Goal: Task Accomplishment & Management: Complete application form

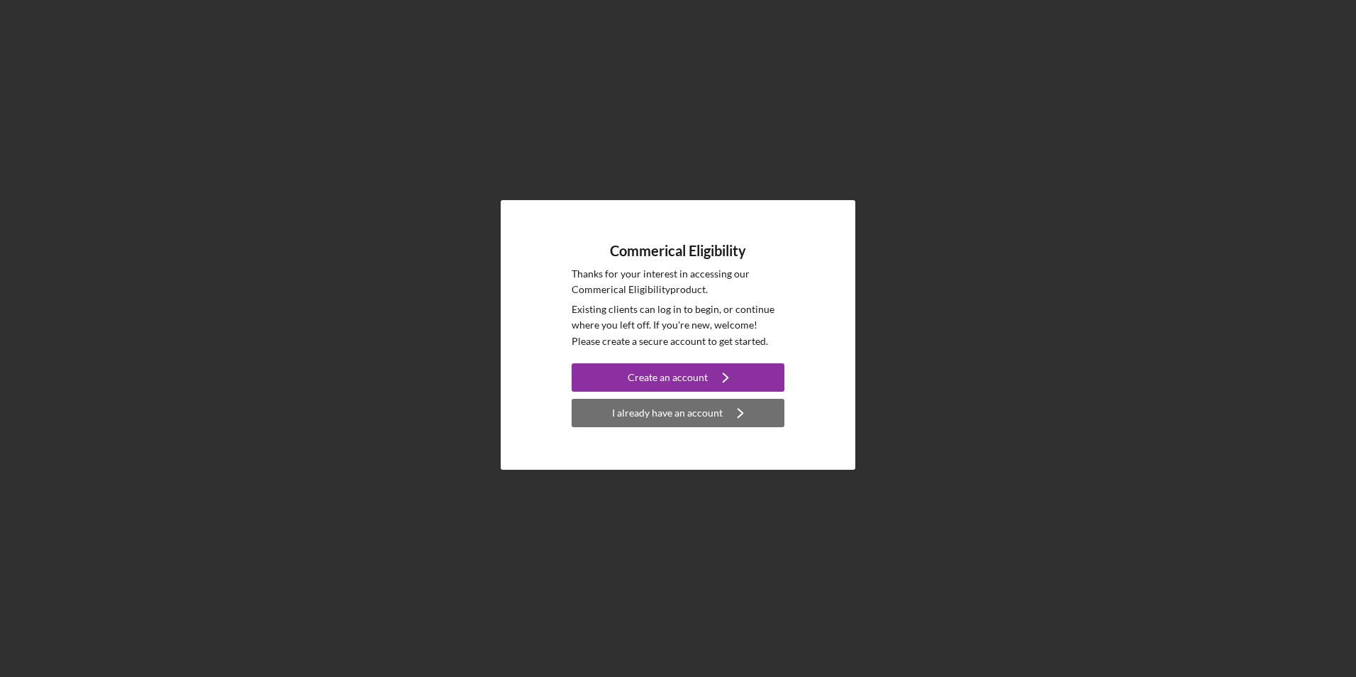
click at [699, 412] on div "I already have an account" at bounding box center [667, 413] width 111 height 28
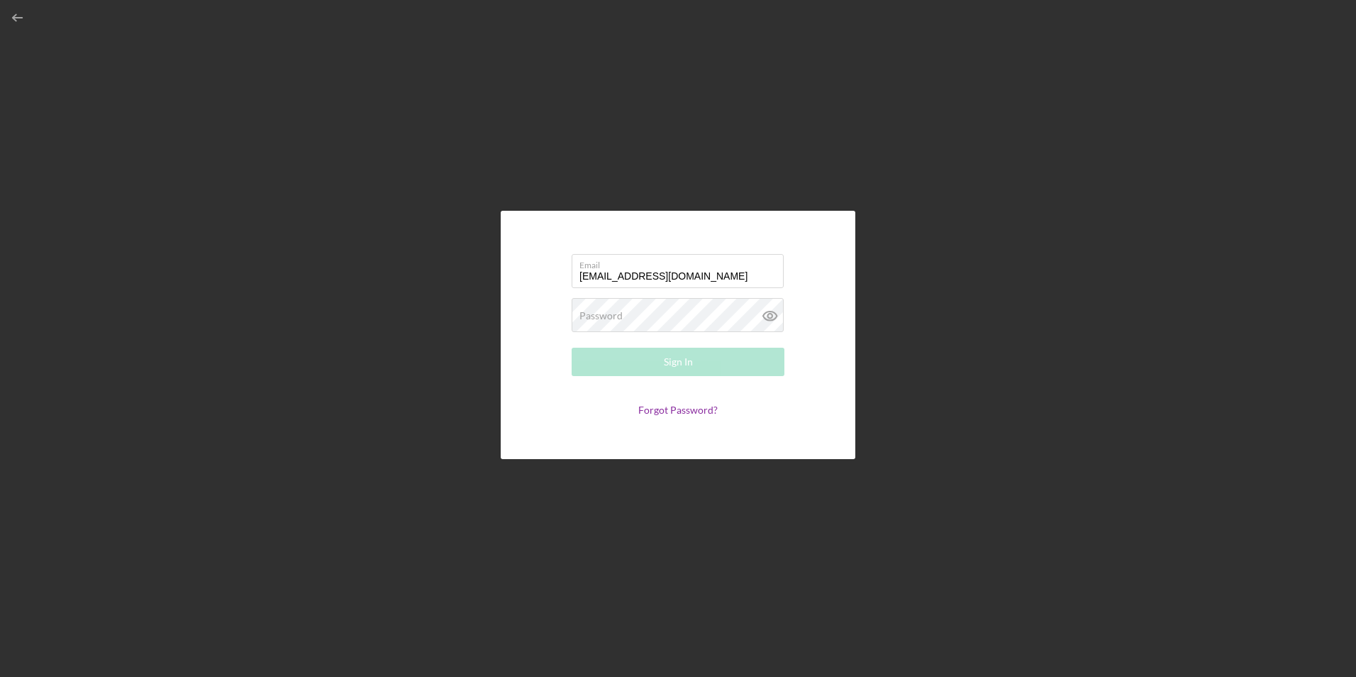
type input "[EMAIL_ADDRESS][DOMAIN_NAME]"
click at [709, 365] on button "Sign In" at bounding box center [678, 362] width 213 height 28
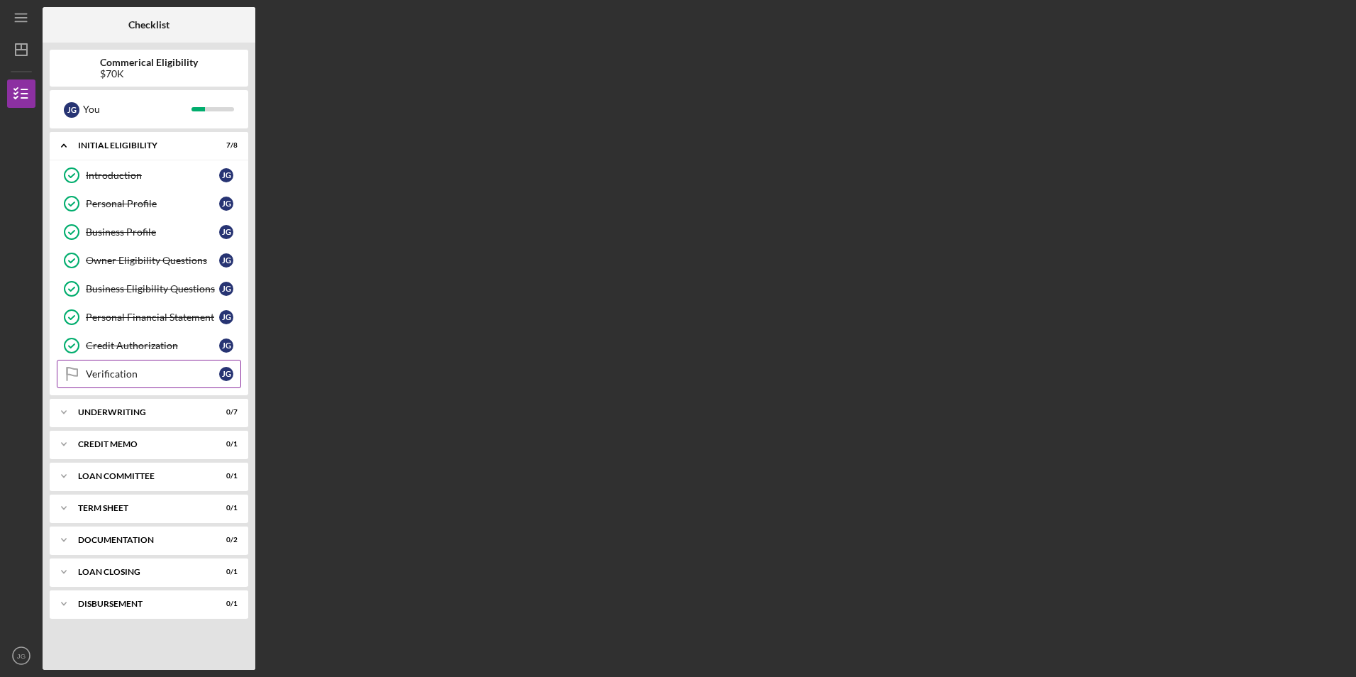
click at [136, 377] on div "Verification" at bounding box center [152, 373] width 133 height 11
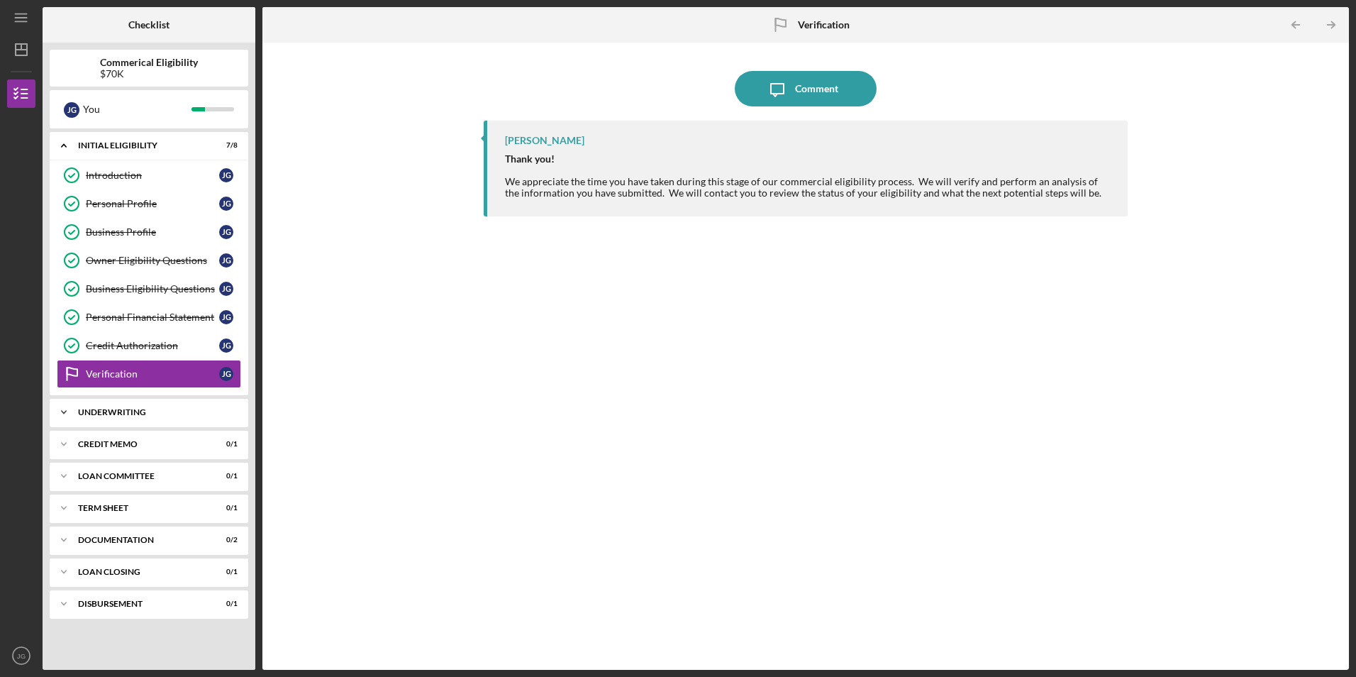
click at [177, 411] on div "UNDERWRITING" at bounding box center [154, 412] width 153 height 9
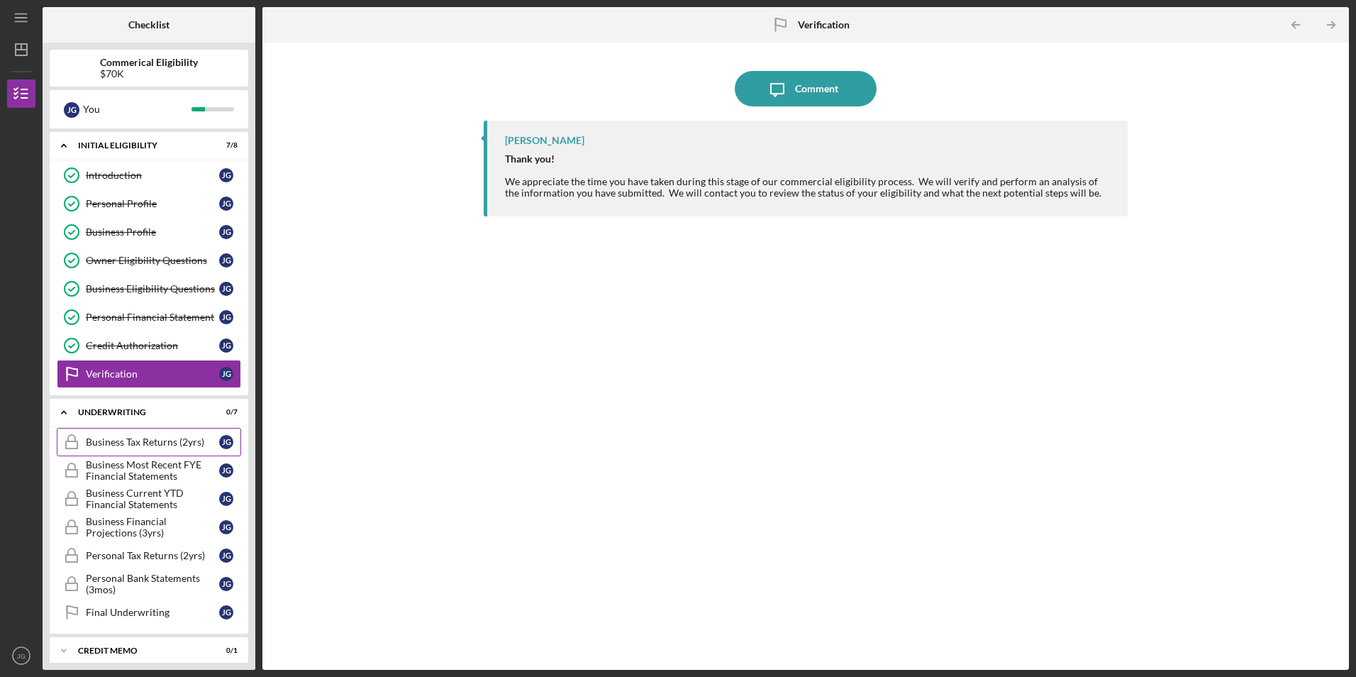
click at [157, 438] on div "Business Tax Returns (2yrs)" at bounding box center [152, 441] width 133 height 11
